Goal: Task Accomplishment & Management: Manage account settings

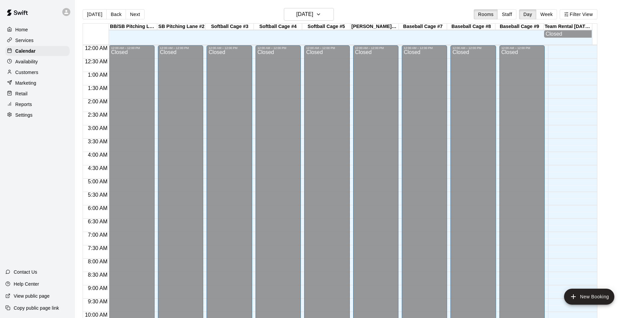
scroll to position [318, 0]
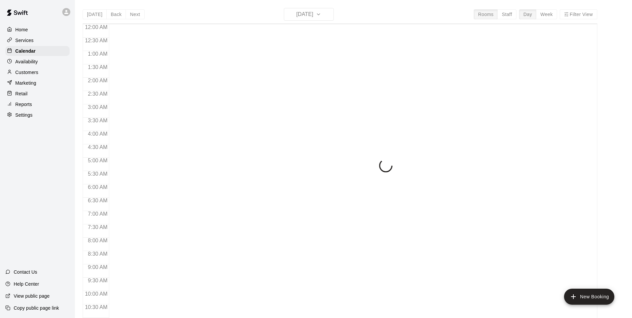
scroll to position [339, 0]
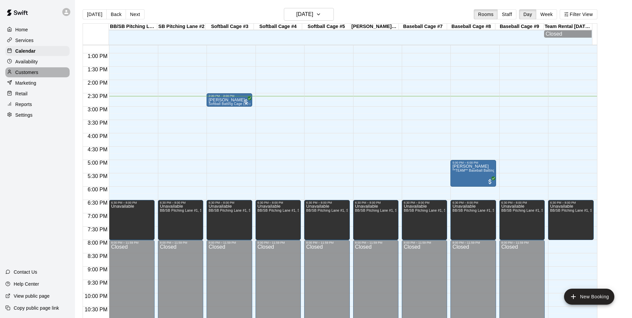
click at [32, 72] on p "Customers" at bounding box center [26, 72] width 23 height 7
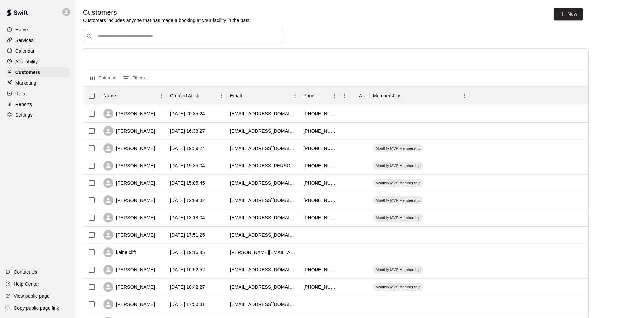
click at [206, 41] on div "​ ​" at bounding box center [183, 36] width 200 height 13
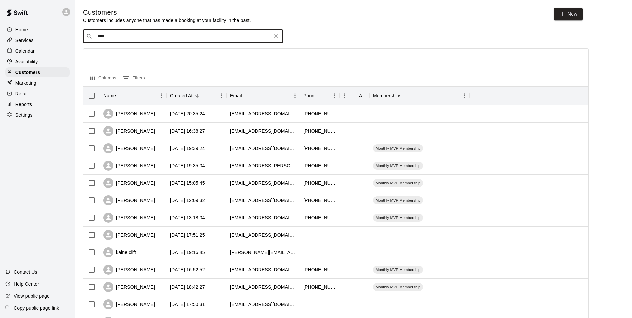
type input "*****"
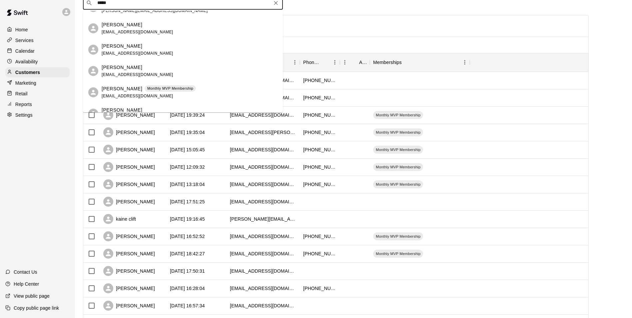
scroll to position [24, 0]
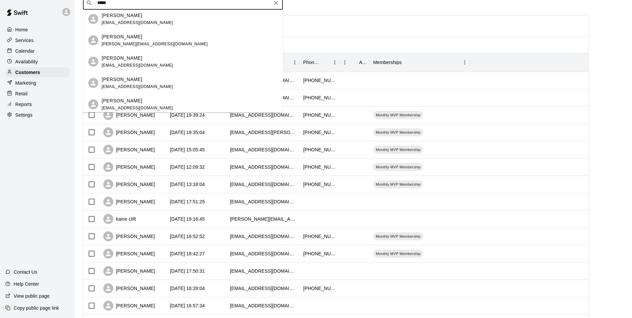
click at [219, 100] on div "Hanna Watson jodywayne_watson80@yahoo.com" at bounding box center [190, 104] width 176 height 14
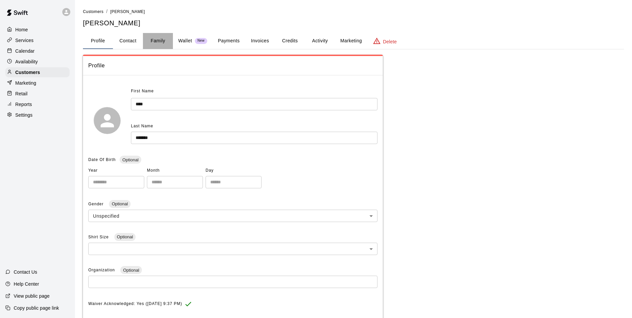
click at [156, 41] on button "Family" at bounding box center [158, 41] width 30 height 16
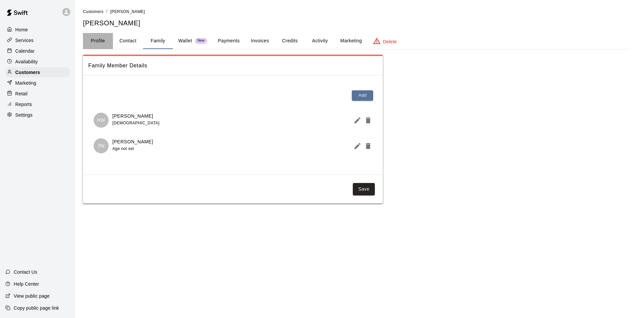
click at [96, 40] on button "Profile" at bounding box center [98, 41] width 30 height 16
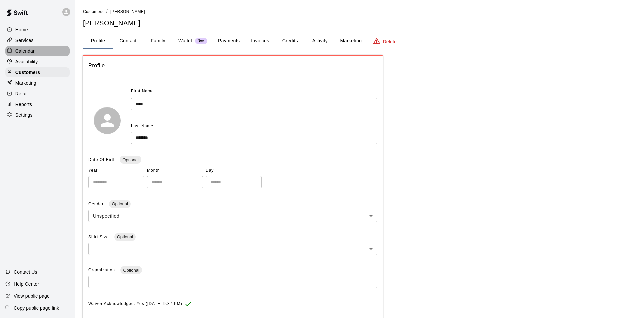
click at [34, 50] on p "Calendar" at bounding box center [24, 51] width 19 height 7
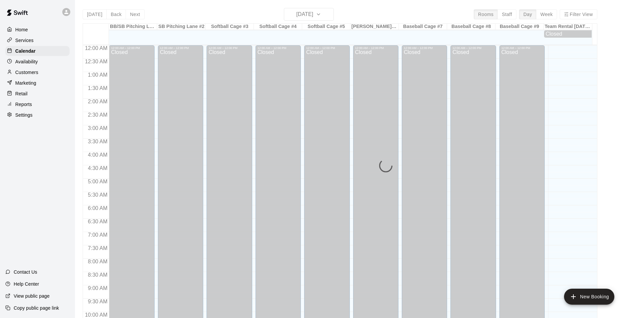
scroll to position [339, 0]
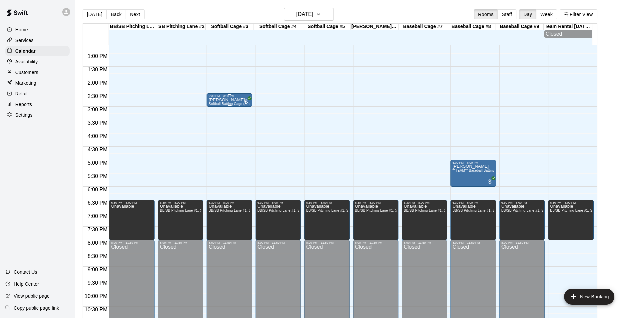
click at [241, 106] on div at bounding box center [229, 105] width 41 height 1
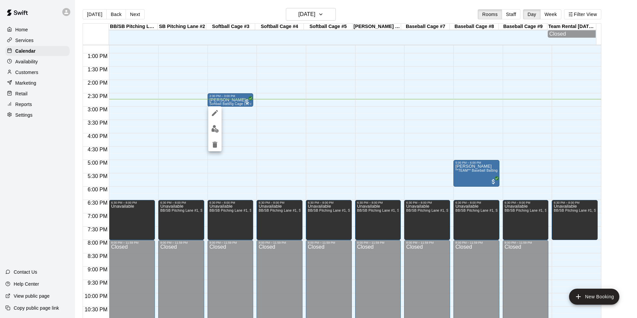
click at [216, 130] on img "edit" at bounding box center [215, 129] width 8 height 8
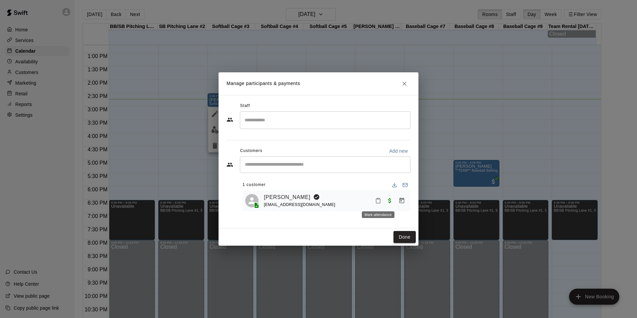
click at [377, 201] on icon "Mark attendance" at bounding box center [378, 201] width 6 height 6
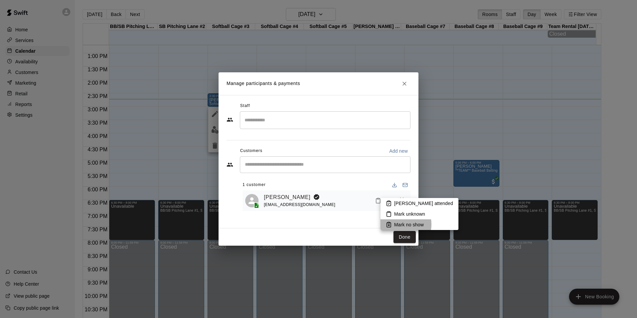
click at [398, 224] on p "Mark no show" at bounding box center [409, 224] width 30 height 7
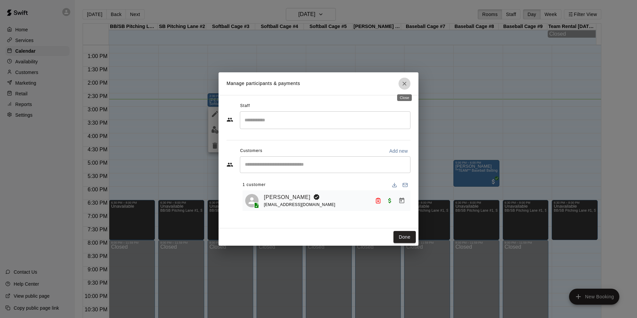
click at [404, 84] on icon "Close" at bounding box center [404, 83] width 7 height 7
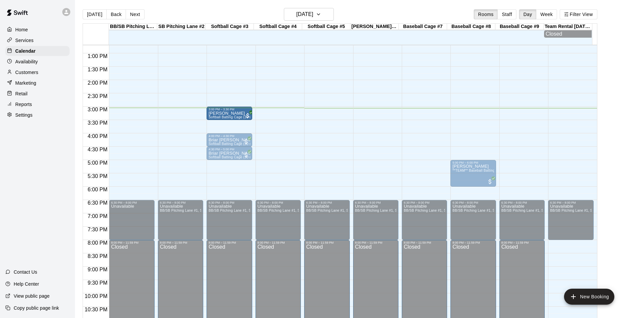
drag, startPoint x: 236, startPoint y: 101, endPoint x: 233, endPoint y: 118, distance: 17.9
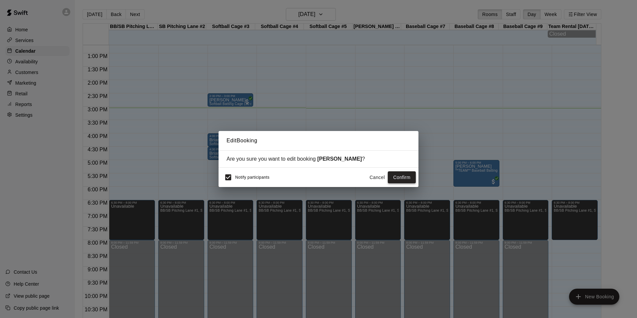
click at [408, 175] on button "Confirm" at bounding box center [402, 177] width 28 height 12
